Goal: Task Accomplishment & Management: Use online tool/utility

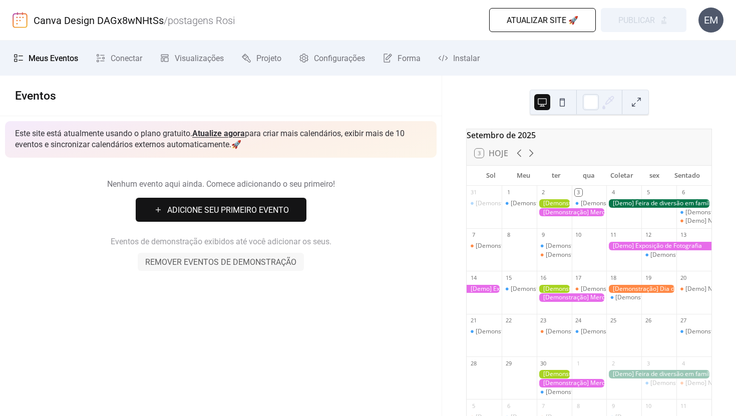
click at [338, 168] on div "Nenhum evento aqui ainda. Comece adicionando o seu primeiro! Adicione seu prime…" at bounding box center [221, 224] width 442 height 133
click at [544, 103] on button at bounding box center [542, 102] width 16 height 16
click at [569, 102] on button at bounding box center [562, 102] width 16 height 16
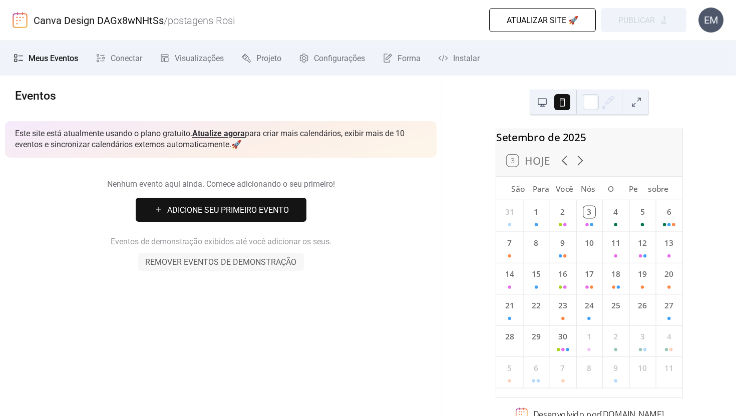
click at [550, 102] on button at bounding box center [542, 102] width 16 height 16
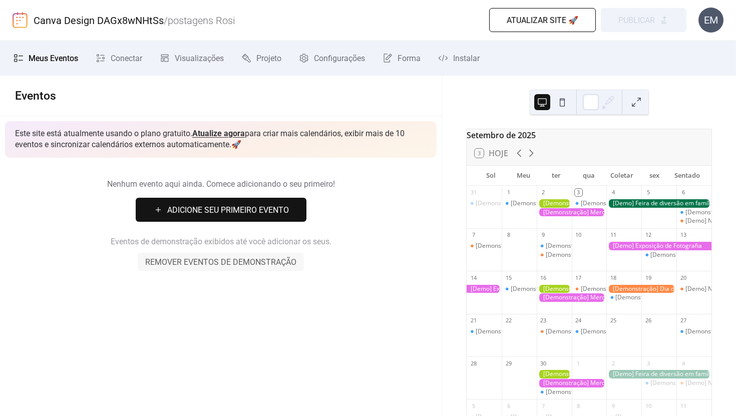
click at [638, 103] on button at bounding box center [636, 102] width 16 height 16
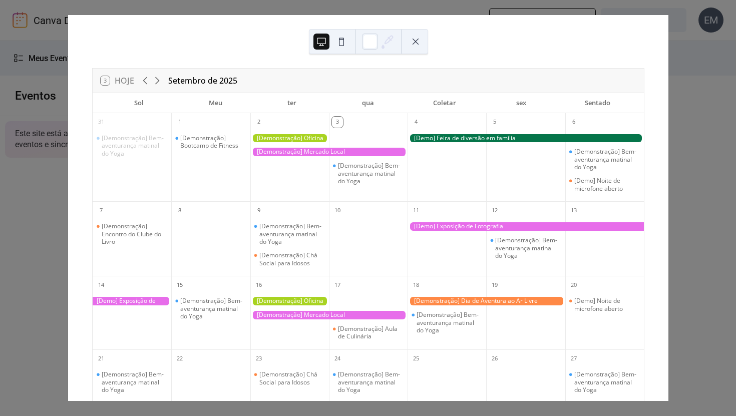
click at [273, 153] on div at bounding box center [329, 152] width 158 height 9
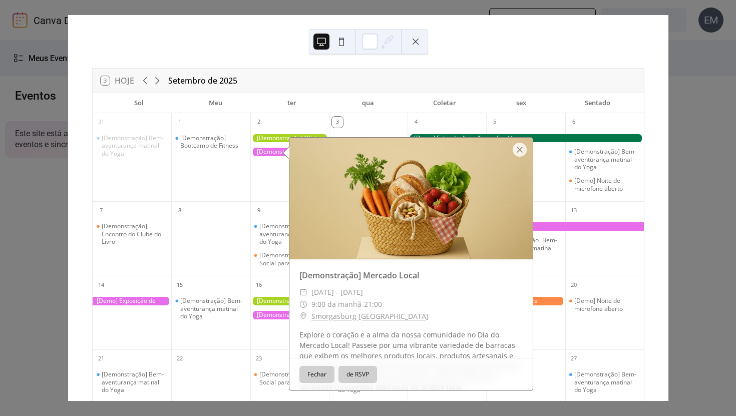
click at [273, 153] on div at bounding box center [329, 152] width 158 height 9
click at [519, 150] on div at bounding box center [520, 150] width 14 height 14
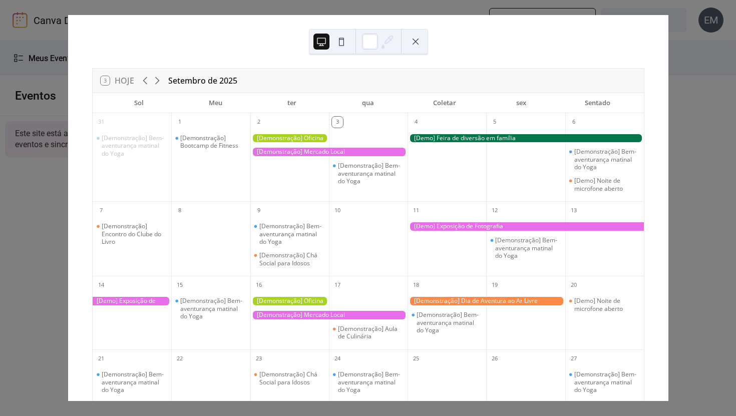
click at [417, 42] on button at bounding box center [416, 42] width 16 height 16
